Goal: Transaction & Acquisition: Purchase product/service

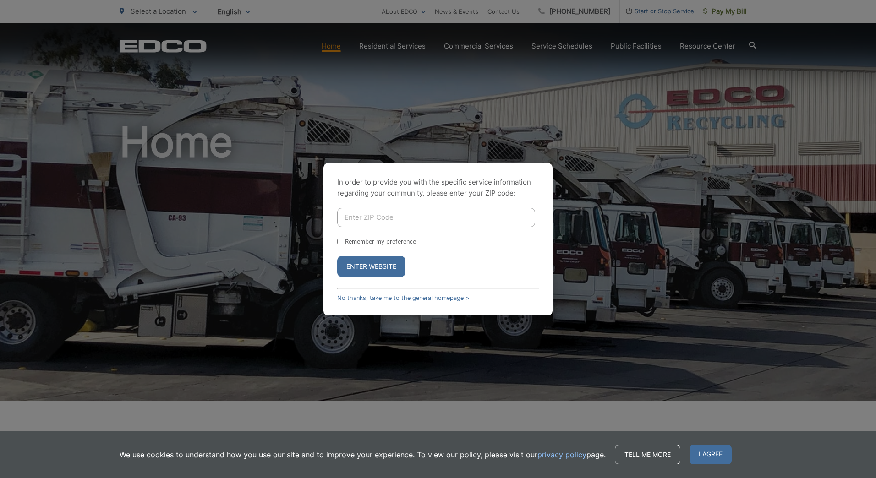
click at [409, 217] on input "Enter ZIP Code" at bounding box center [436, 217] width 198 height 19
type input "91977"
click at [337, 256] on button "Enter Website" at bounding box center [371, 266] width 68 height 21
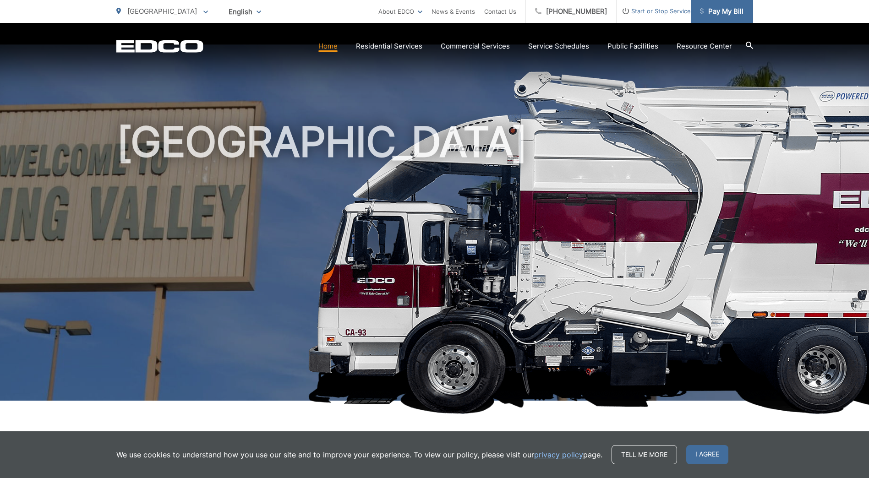
click at [720, 8] on span "Pay My Bill" at bounding box center [722, 11] width 44 height 11
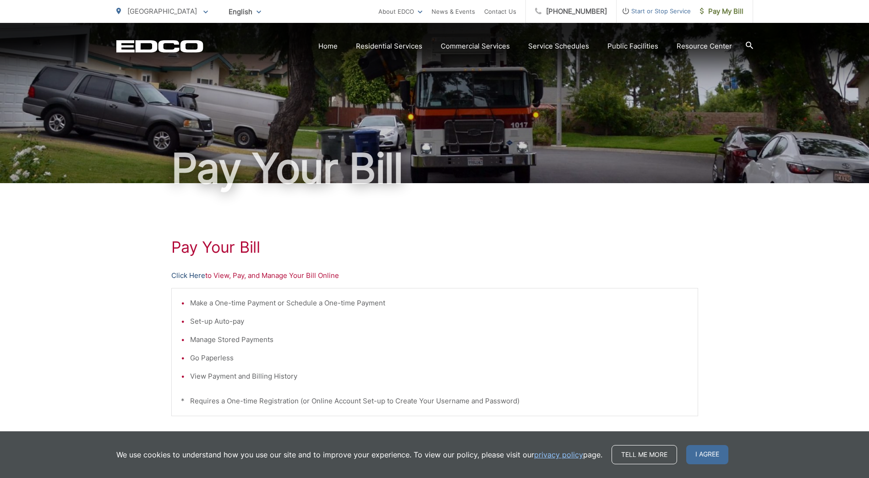
click at [198, 274] on link "Click Here" at bounding box center [188, 275] width 34 height 11
